Goal: Information Seeking & Learning: Compare options

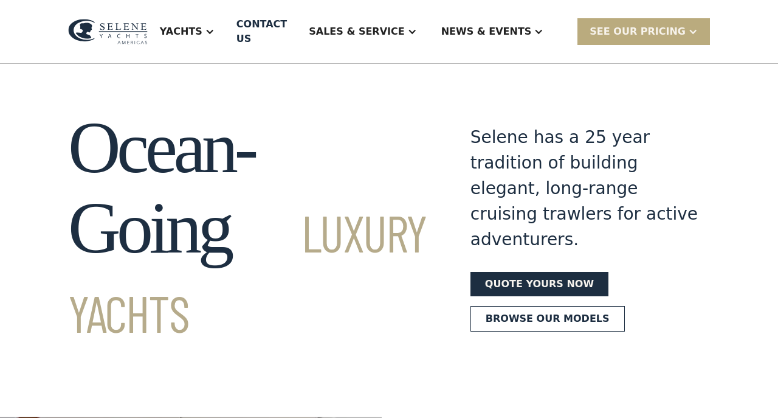
click at [694, 33] on div at bounding box center [693, 32] width 10 height 10
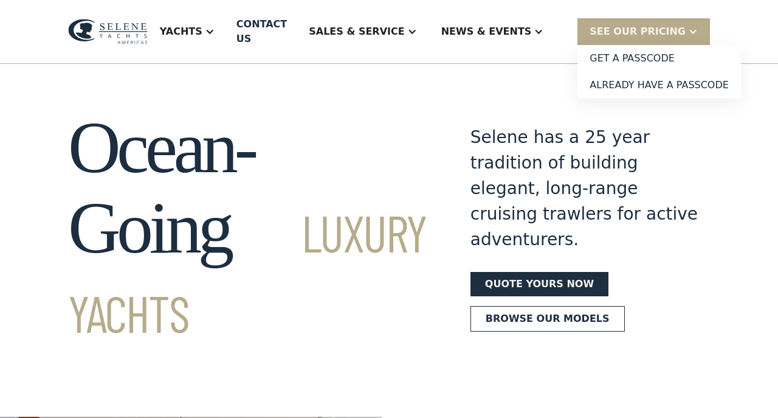
click at [523, 94] on section "Ocean-Going Luxury Yachts Selene has a 25 year tradition of building elegant, l…" at bounding box center [389, 206] width 778 height 285
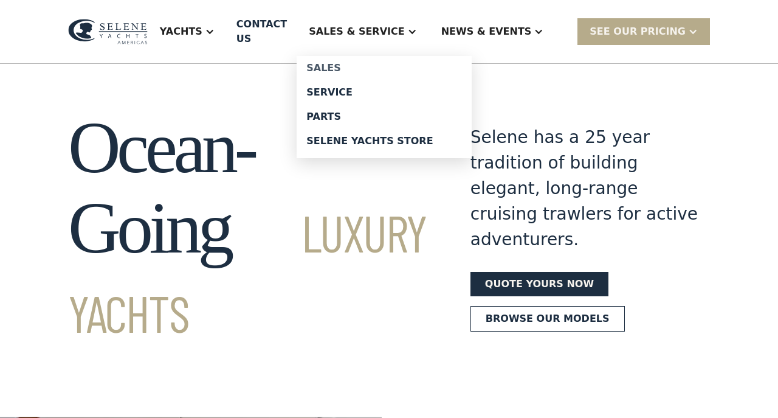
click at [366, 67] on div "Sales" at bounding box center [384, 68] width 156 height 10
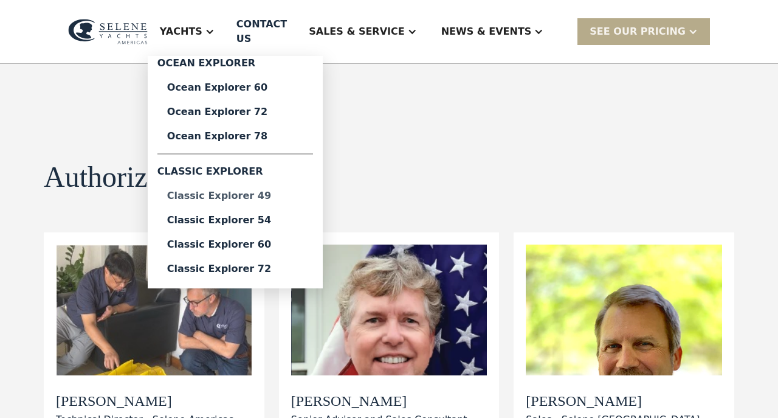
click at [254, 191] on div "Classic Explorer 49" at bounding box center [235, 196] width 136 height 10
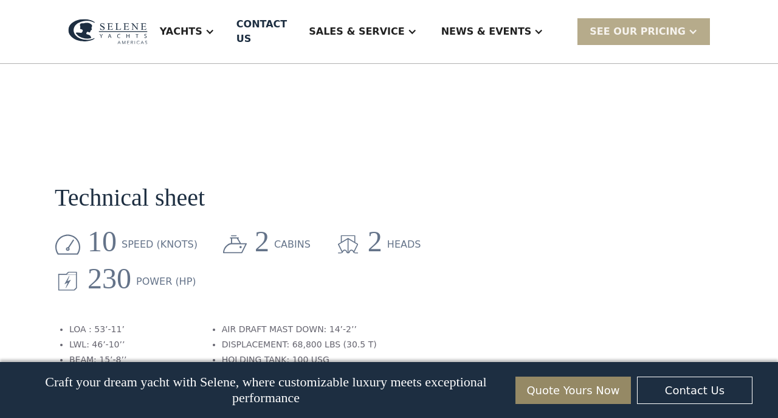
scroll to position [1525, 0]
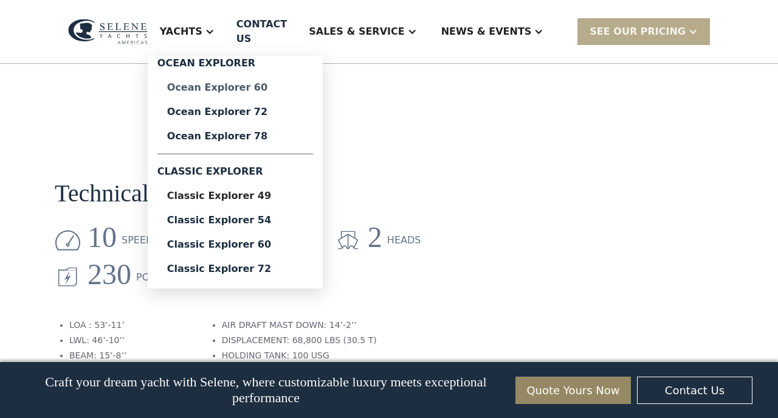
click at [246, 83] on div "Ocean Explorer 60" at bounding box center [235, 88] width 136 height 10
